Goal: Contribute content: Contribute content

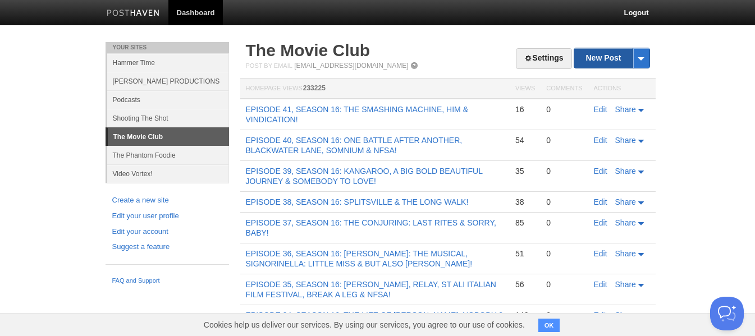
click at [586, 58] on link "New Post" at bounding box center [611, 58] width 75 height 20
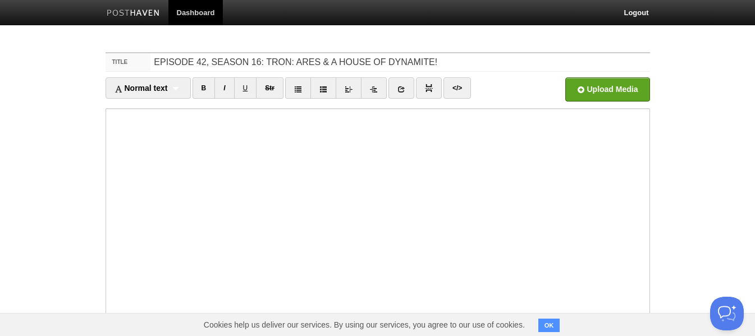
type input "EPISODE 42, SEASON 16: TRON: ARES & A HOUSE OF DYNAMITE!"
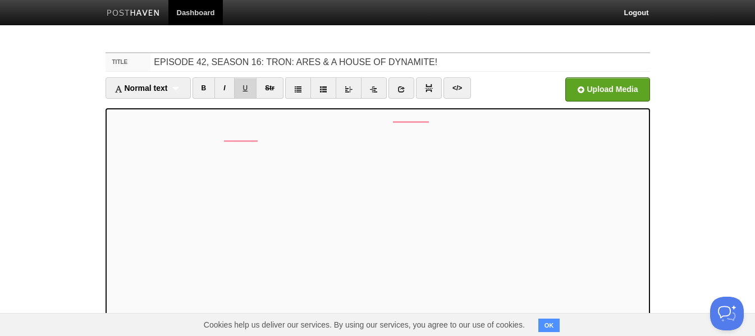
click at [251, 92] on link "U" at bounding box center [245, 87] width 23 height 21
drag, startPoint x: 251, startPoint y: 110, endPoint x: 81, endPoint y: 134, distance: 172.3
click at [81, 134] on body "Dashboard Logout Your Sites Hammer Time [PERSON_NAME] PRODUCTIONS Podcasts Shoo…" at bounding box center [377, 237] width 755 height 475
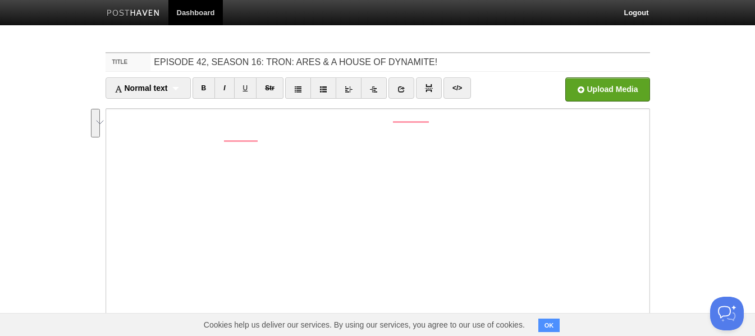
click at [81, 134] on body "Dashboard Logout Your Sites Hammer Time [PERSON_NAME] PRODUCTIONS Podcasts Shoo…" at bounding box center [377, 237] width 755 height 475
click at [296, 87] on icon at bounding box center [298, 89] width 8 height 8
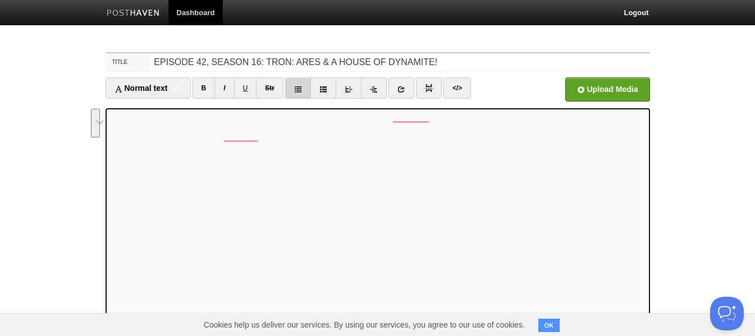
click at [296, 87] on icon at bounding box center [298, 89] width 8 height 8
click at [398, 91] on link at bounding box center [401, 87] width 26 height 21
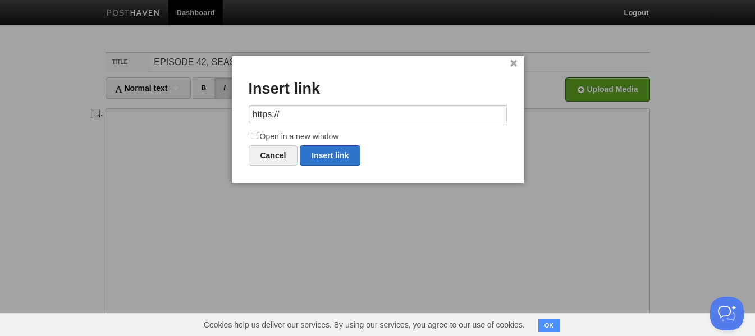
drag, startPoint x: 338, startPoint y: 109, endPoint x: 227, endPoint y: 118, distance: 112.0
click at [227, 118] on body "Dashboard Logout Your Sites Hammer Time [PERSON_NAME] PRODUCTIONS Podcasts Shoo…" at bounding box center [377, 237] width 755 height 475
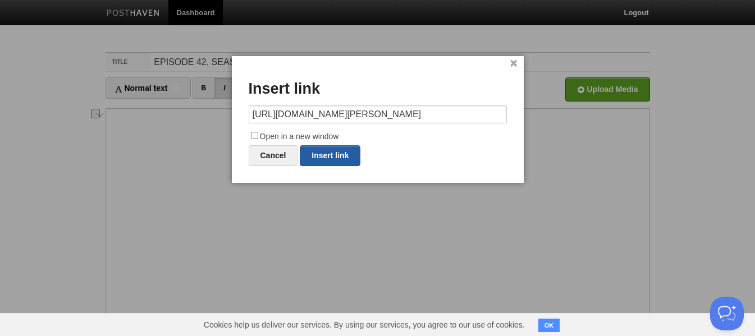
click at [319, 154] on link "Insert link" at bounding box center [330, 155] width 61 height 21
type input "https://"
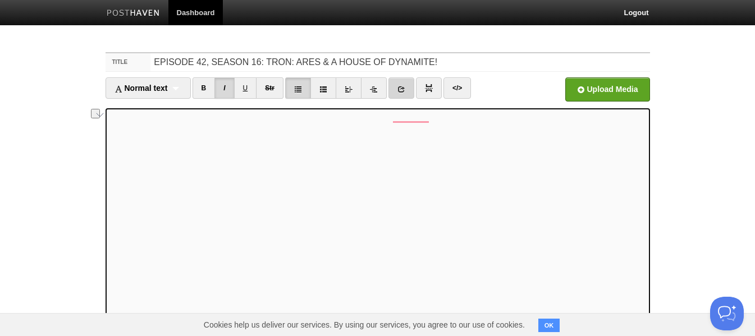
click at [398, 88] on link at bounding box center [401, 87] width 26 height 21
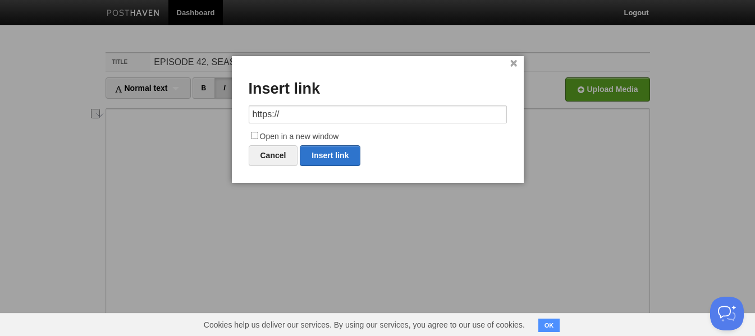
click at [314, 115] on input "https://" at bounding box center [378, 114] width 258 height 18
drag, startPoint x: 258, startPoint y: 114, endPoint x: 223, endPoint y: 114, distance: 34.8
click at [223, 114] on body "Dashboard Logout Your Sites Hammer Time [PERSON_NAME] PRODUCTIONS Podcasts Shoo…" at bounding box center [377, 237] width 755 height 475
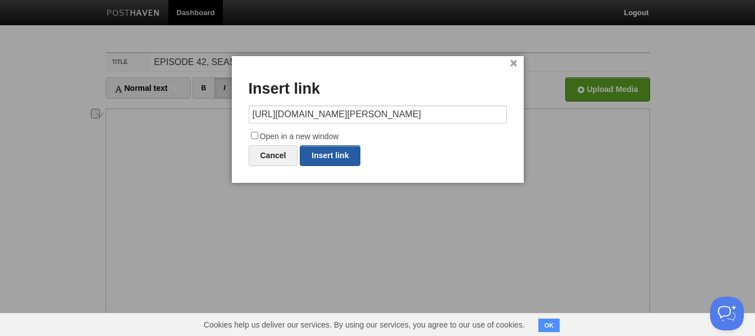
click at [327, 158] on link "Insert link" at bounding box center [330, 155] width 61 height 21
type input "https://"
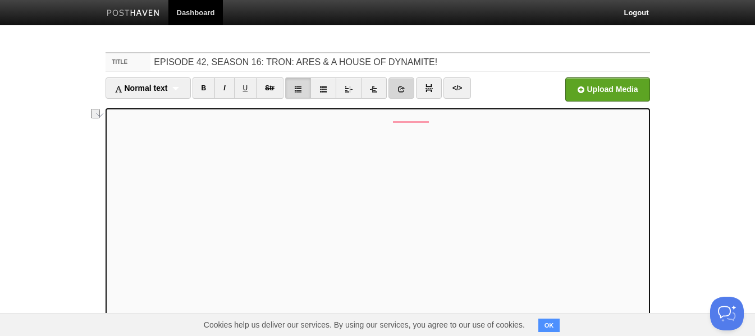
click at [396, 85] on link at bounding box center [401, 87] width 26 height 21
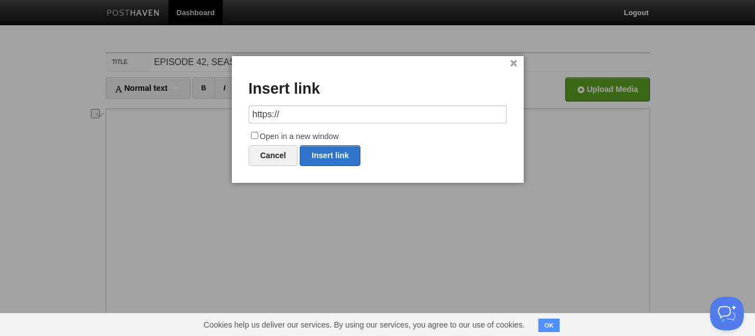
drag, startPoint x: 298, startPoint y: 114, endPoint x: 240, endPoint y: 117, distance: 58.4
click at [240, 117] on div "× Insert link https:// Open in a new window Cancel Insert link" at bounding box center [378, 119] width 292 height 127
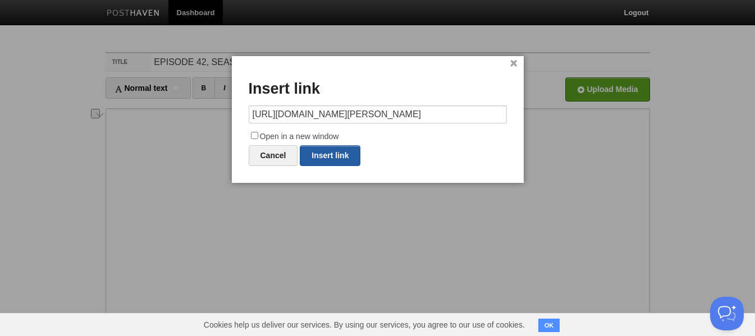
click at [325, 158] on link "Insert link" at bounding box center [330, 155] width 61 height 21
type input "https://"
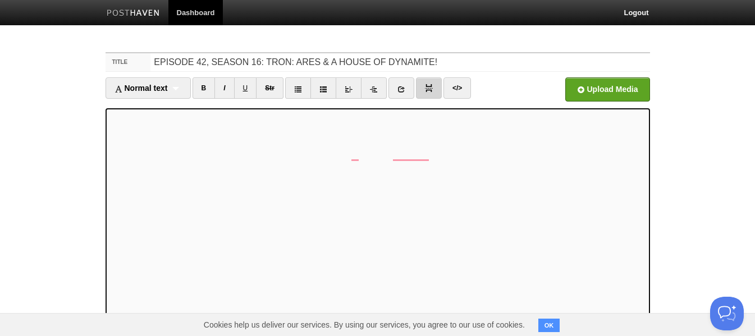
click at [422, 91] on link at bounding box center [429, 87] width 26 height 21
click at [241, 109] on iframe at bounding box center [377, 242] width 544 height 269
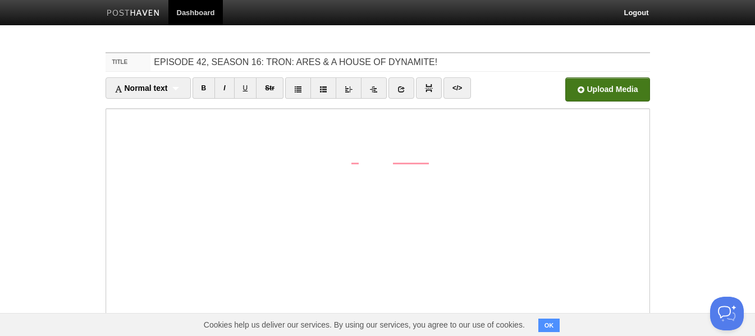
click at [612, 86] on input "file" at bounding box center [268, 92] width 850 height 57
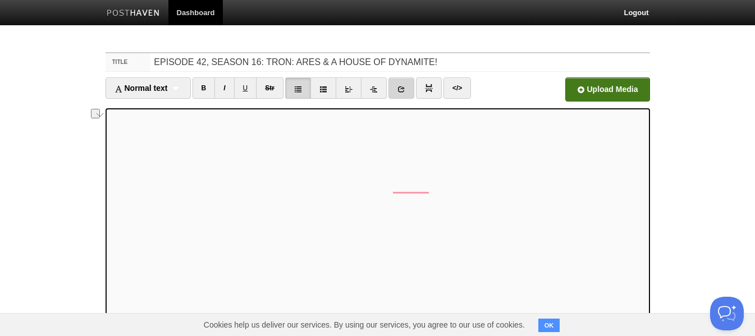
click at [398, 87] on link at bounding box center [401, 87] width 26 height 21
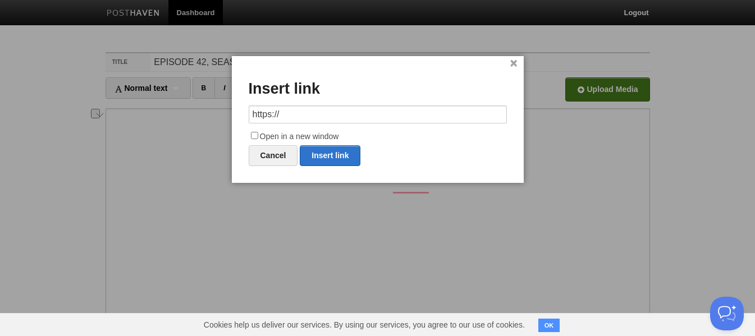
drag, startPoint x: 291, startPoint y: 113, endPoint x: 228, endPoint y: 109, distance: 63.0
click at [228, 109] on body "Dashboard Logout Your Sites Hammer Time [PERSON_NAME] PRODUCTIONS Podcasts Shoo…" at bounding box center [377, 237] width 755 height 475
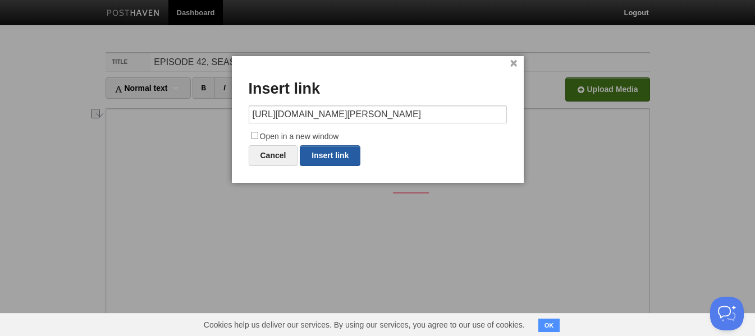
click at [330, 158] on link "Insert link" at bounding box center [330, 155] width 61 height 21
type input "https://"
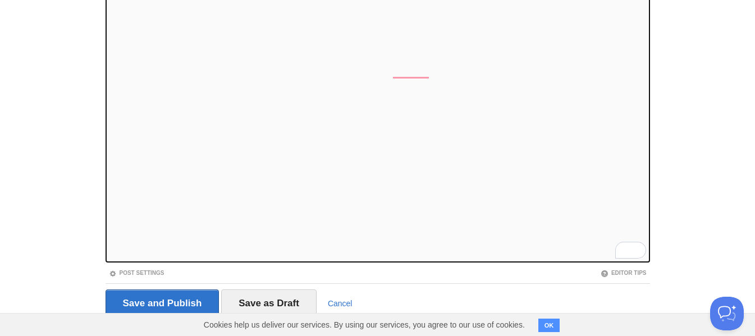
scroll to position [139, 0]
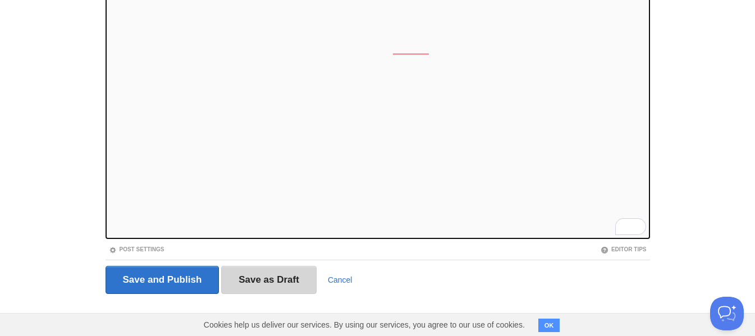
click at [279, 277] on input "Save as Draft" at bounding box center [268, 280] width 95 height 28
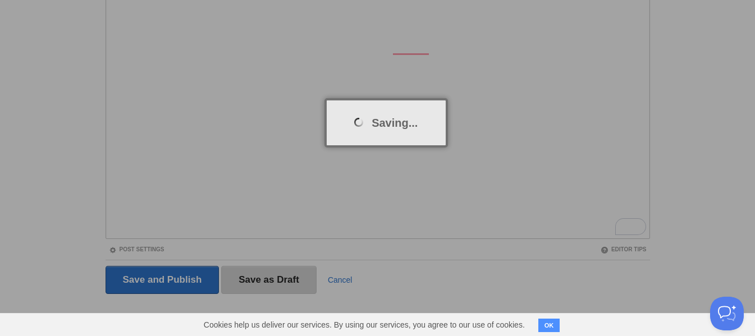
scroll to position [42, 0]
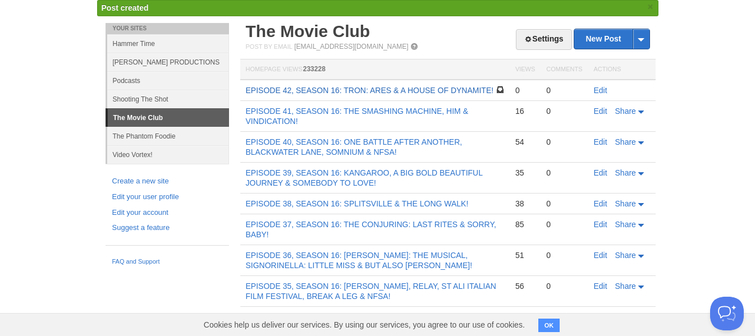
click at [297, 89] on link "EPISODE 42, SEASON 16: TRON: ARES & A HOUSE OF DYNAMITE!" at bounding box center [370, 90] width 248 height 9
